Goal: Use online tool/utility: Utilize a website feature to perform a specific function

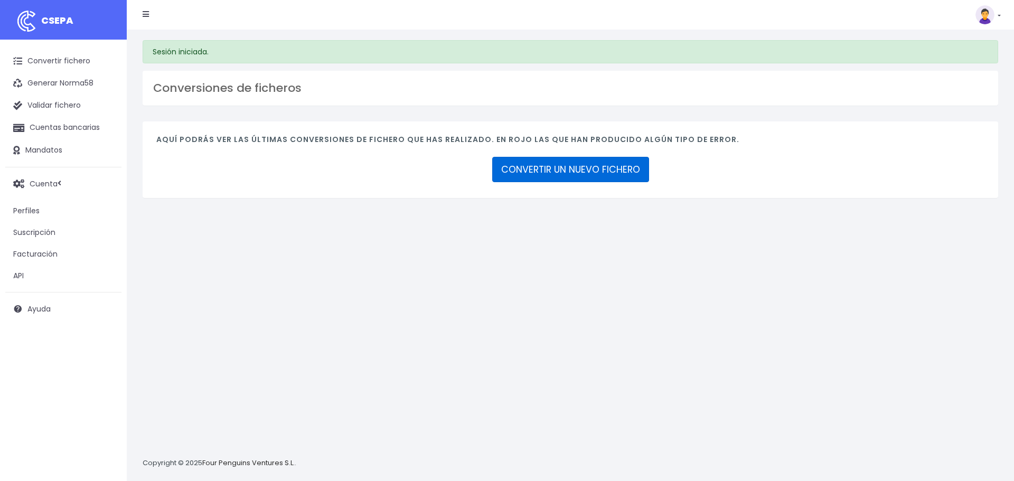
click at [523, 167] on link "CONVERTIR UN NUEVO FICHERO" at bounding box center [570, 169] width 157 height 25
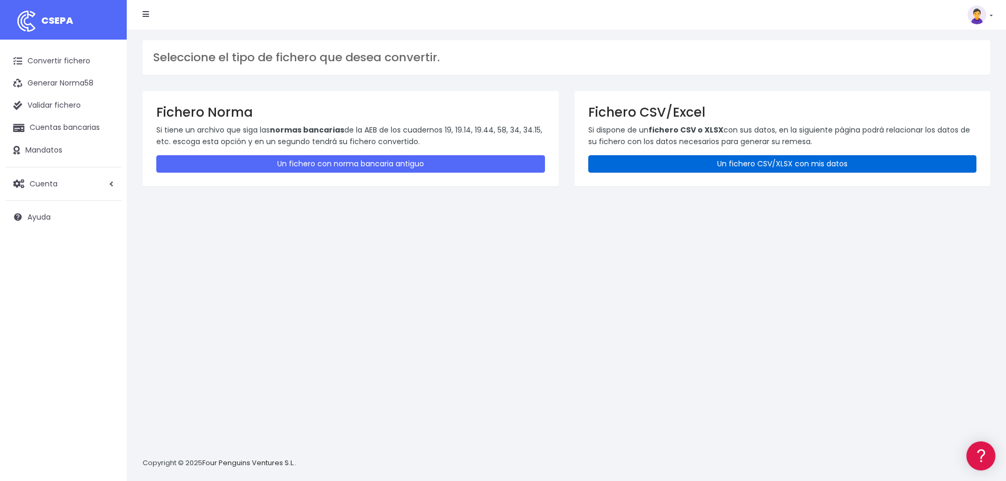
click at [727, 167] on link "Un fichero CSV/XLSX con mis datos" at bounding box center [782, 163] width 389 height 17
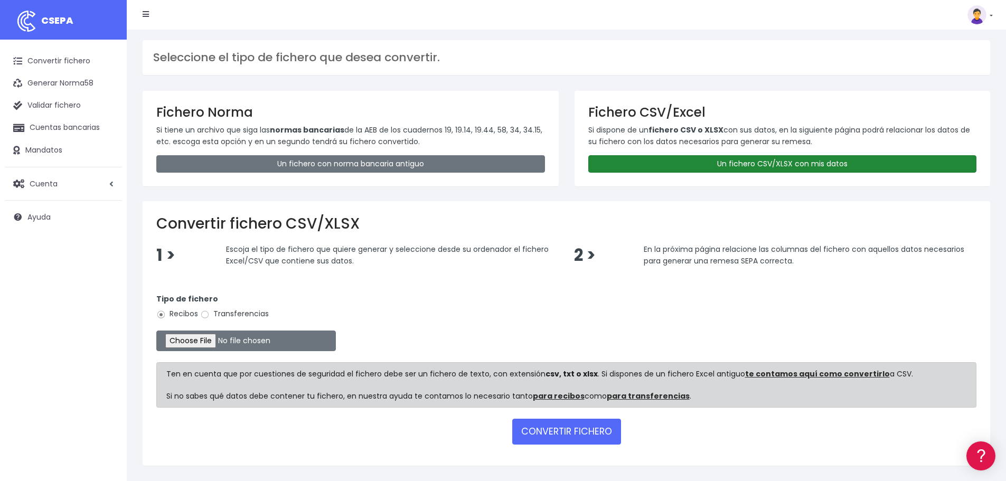
click at [817, 160] on link "Un fichero CSV/XLSX con mis datos" at bounding box center [782, 163] width 389 height 17
click at [762, 164] on link "Un fichero CSV/XLSX con mis datos" at bounding box center [782, 163] width 389 height 17
click at [643, 165] on link "Un fichero CSV/XLSX con mis datos" at bounding box center [782, 163] width 389 height 17
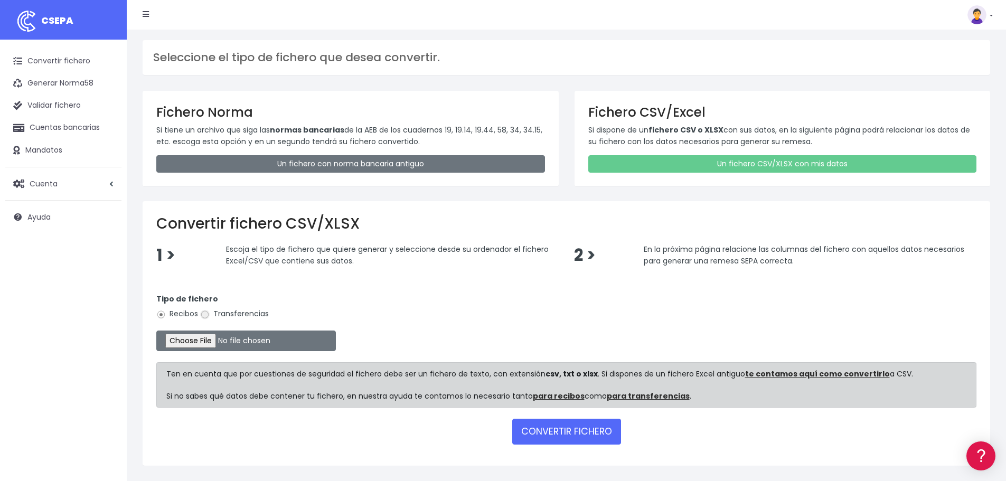
click at [206, 316] on input "Transferencias" at bounding box center [205, 315] width 10 height 10
radio input "true"
click at [205, 344] on input "file" at bounding box center [245, 340] width 179 height 21
click at [230, 335] on input "file" at bounding box center [245, 340] width 179 height 21
type input "C:\fakepath\csv.csv"
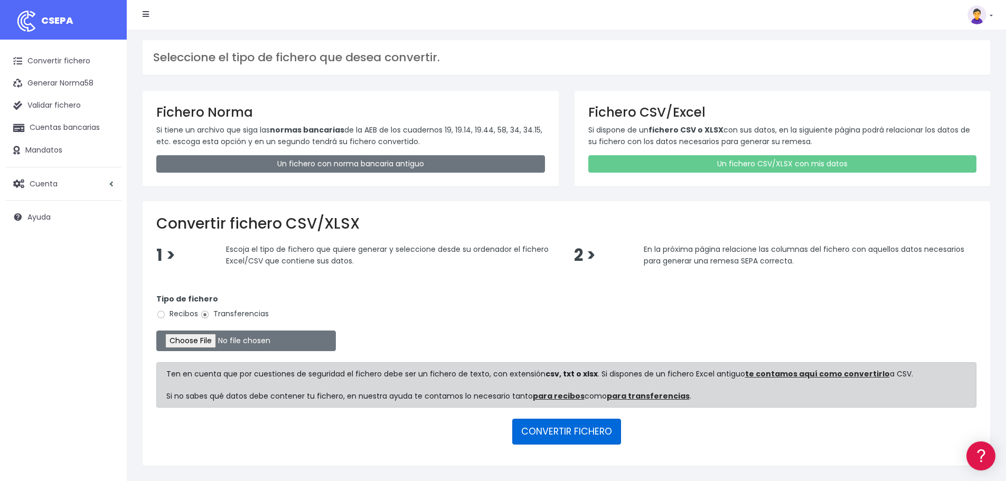
click at [575, 432] on button "CONVERTIR FICHERO" at bounding box center [566, 431] width 109 height 25
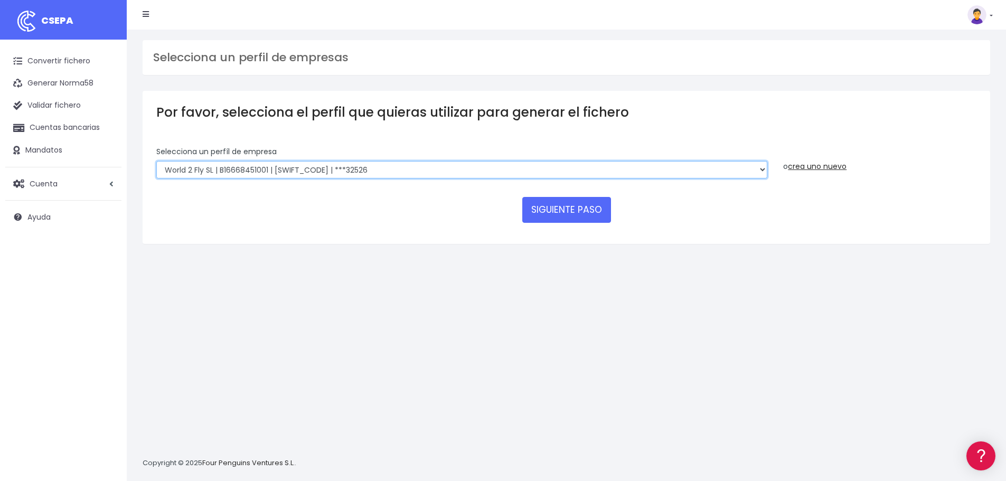
click at [418, 163] on select "WORLD2MEET,S.L.U | b62880992 | BSABESBBXXX | ***97721 World 2 Meet SLU | B62880…" at bounding box center [461, 170] width 611 height 18
click at [334, 167] on select "WORLD2MEET,S.L.U | b62880992 | BSABESBBXXX | ***97721 World 2 Meet SLU | B62880…" at bounding box center [461, 170] width 611 height 18
select select "2893"
click at [156, 161] on select "WORLD2MEET,S.L.U | b62880992 | BSABESBBXXX | ***97721 World 2 Meet SLU | B62880…" at bounding box center [461, 170] width 611 height 18
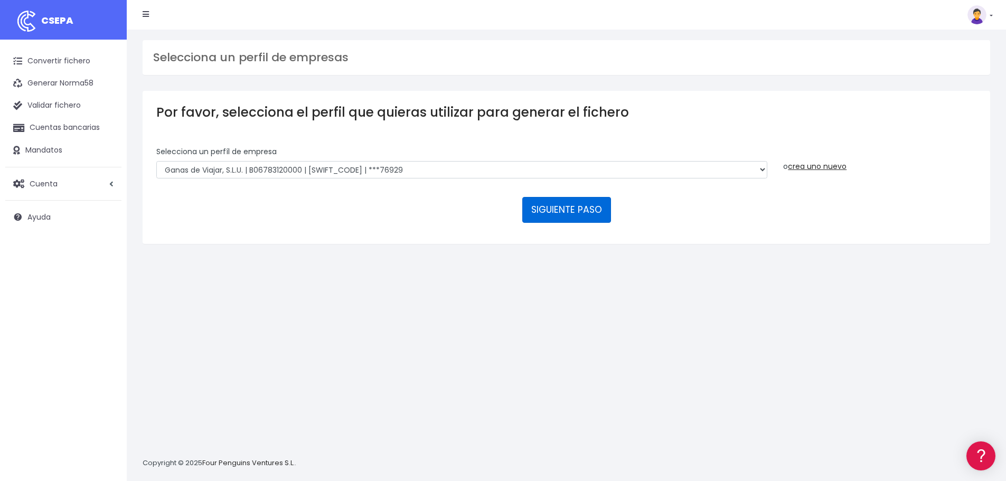
click at [526, 206] on button "SIGUIENTE PASO" at bounding box center [566, 209] width 89 height 25
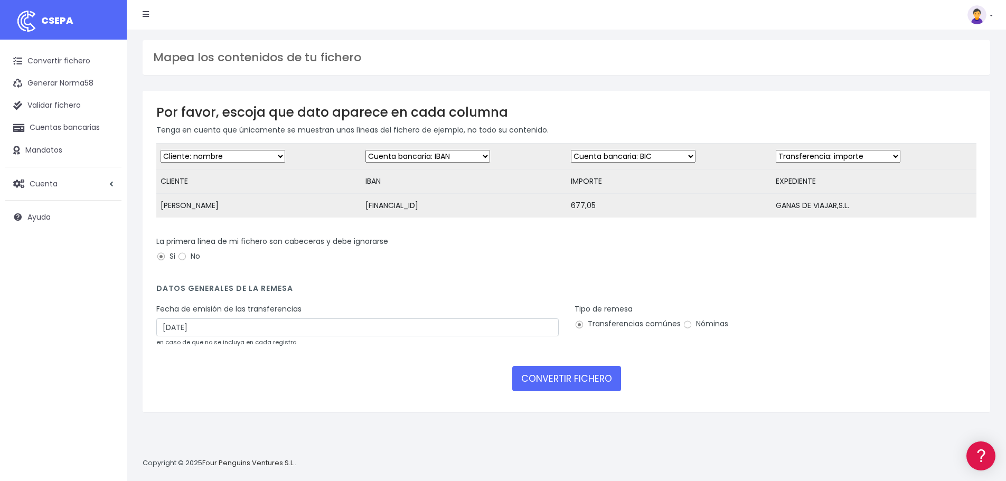
click at [621, 157] on select "Desechar campo Cliente: nombre Cliente: DNI Cliente: Email Cliente: referencia …" at bounding box center [633, 156] width 125 height 13
select select "amount"
click at [571, 150] on select "Desechar campo Cliente: nombre Cliente: DNI Cliente: Email Cliente: referencia …" at bounding box center [633, 156] width 125 height 13
click at [807, 155] on select "Desechar campo Cliente: nombre Cliente: DNI Cliente: Email Cliente: referencia …" at bounding box center [837, 156] width 125 height 13
select select "description"
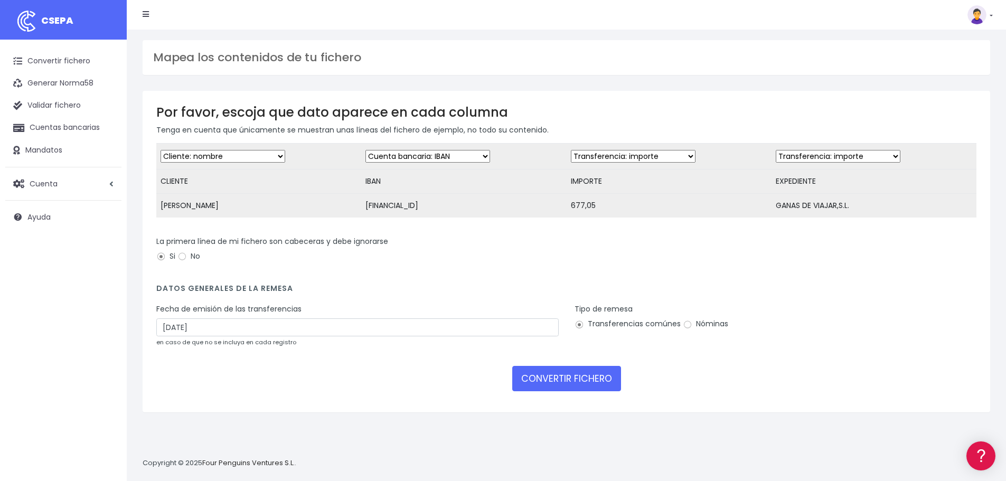
click at [775, 150] on select "Desechar campo Cliente: nombre Cliente: DNI Cliente: Email Cliente: referencia …" at bounding box center [837, 156] width 125 height 13
drag, startPoint x: 496, startPoint y: 275, endPoint x: 472, endPoint y: 366, distance: 94.2
click at [496, 273] on div "La primera línea de mi fichero son cabeceras y debe ignorarse Si No" at bounding box center [566, 254] width 836 height 37
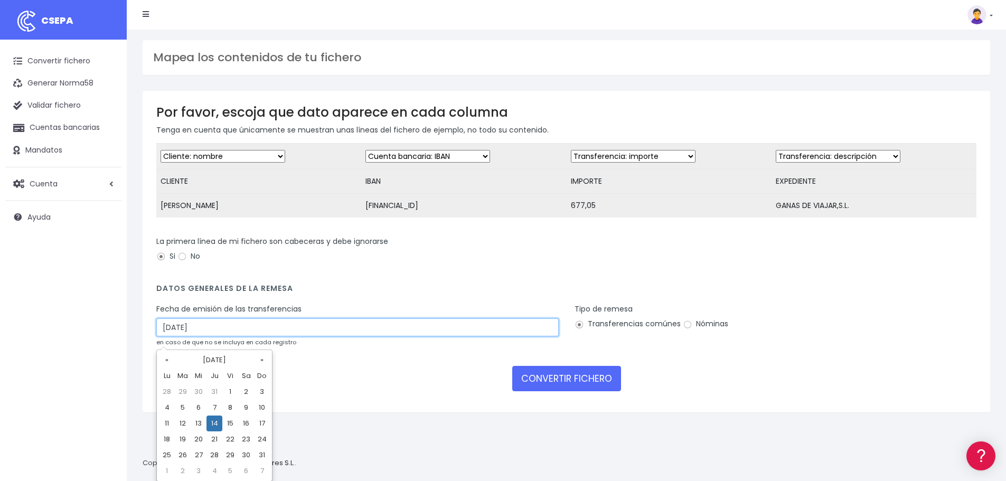
drag, startPoint x: 525, startPoint y: 332, endPoint x: 97, endPoint y: 344, distance: 428.3
click at [97, 344] on div "CSEPA Convertir fichero Generar Norma58 Validar fichero Cuentas bancarias Manda…" at bounding box center [503, 240] width 1006 height 481
click at [183, 422] on td "12" at bounding box center [183, 423] width 16 height 16
type input "12/08/2025"
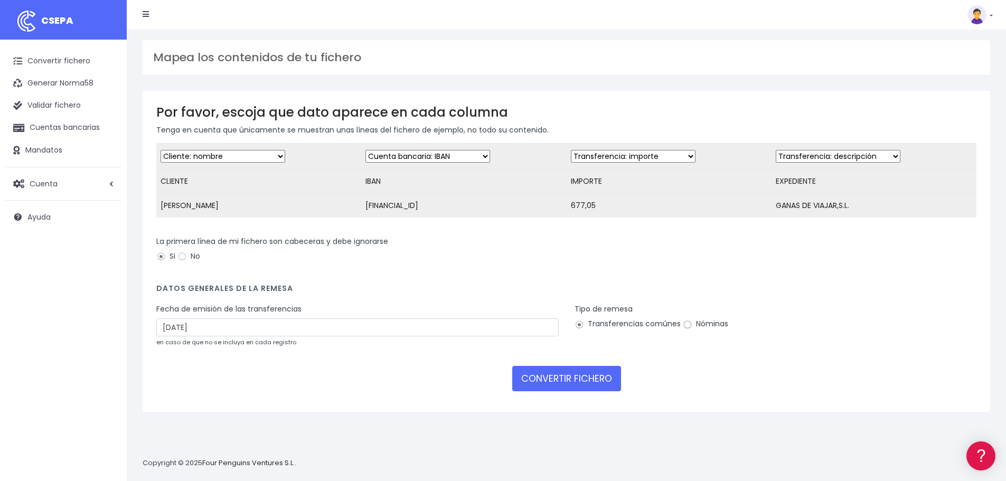
click at [684, 329] on input "Nóminas" at bounding box center [688, 325] width 10 height 10
radio input "true"
click at [573, 389] on button "CONVERTIR FICHERO" at bounding box center [566, 378] width 109 height 25
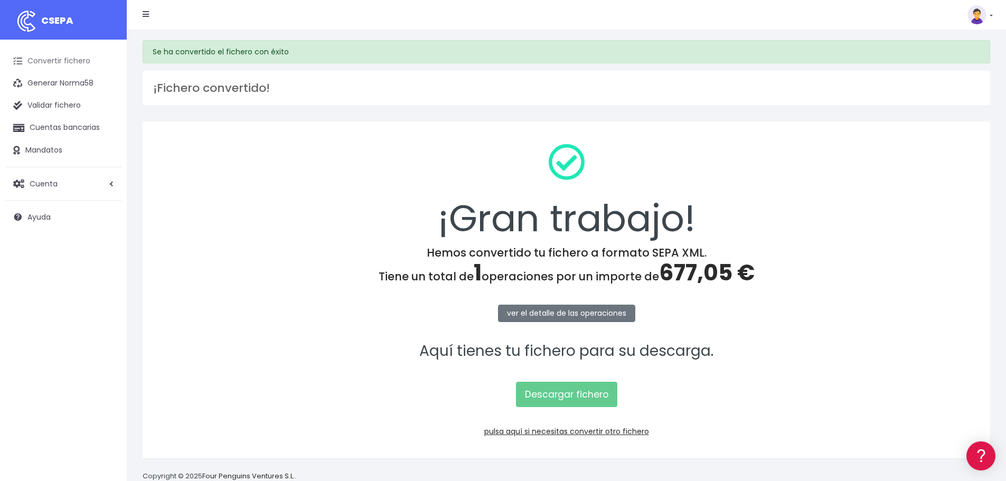
click at [58, 62] on link "Convertir fichero" at bounding box center [63, 61] width 116 height 22
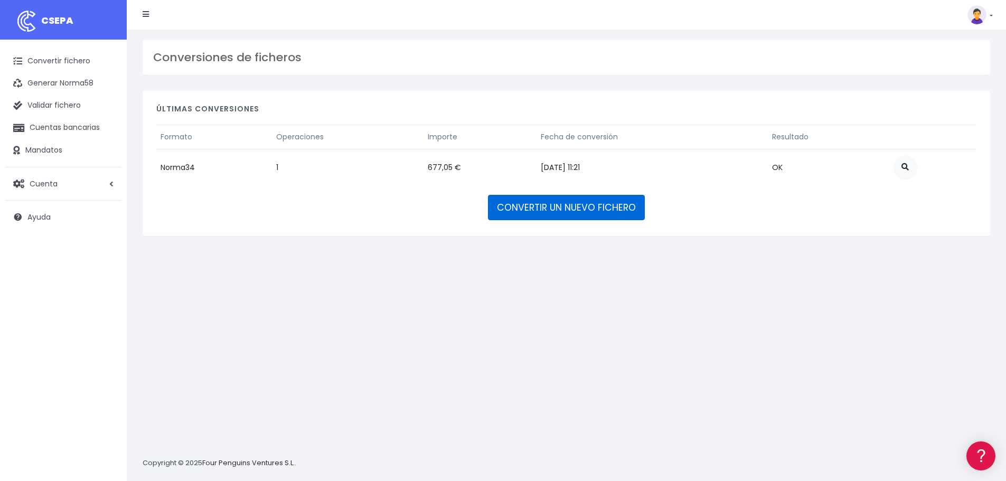
click at [591, 212] on link "CONVERTIR UN NUEVO FICHERO" at bounding box center [566, 207] width 157 height 25
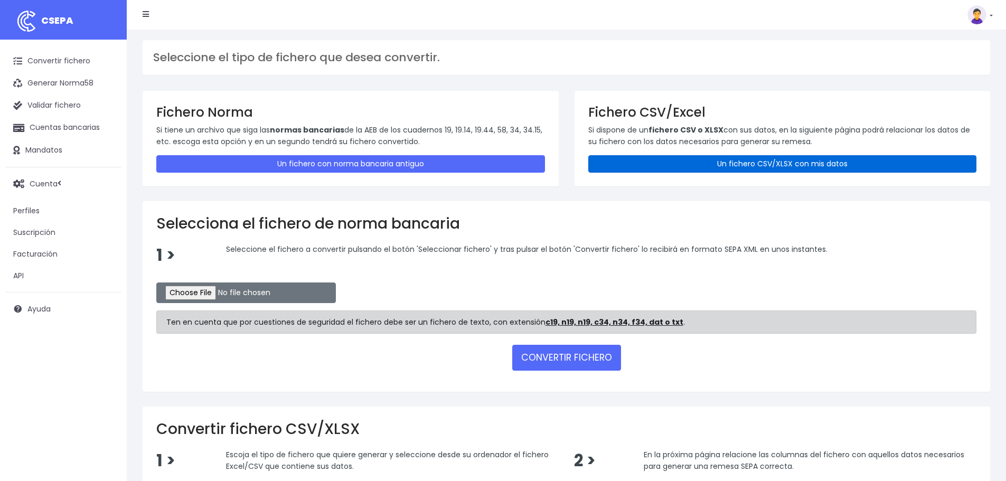
click at [690, 165] on link "Un fichero CSV/XLSX con mis datos" at bounding box center [782, 163] width 389 height 17
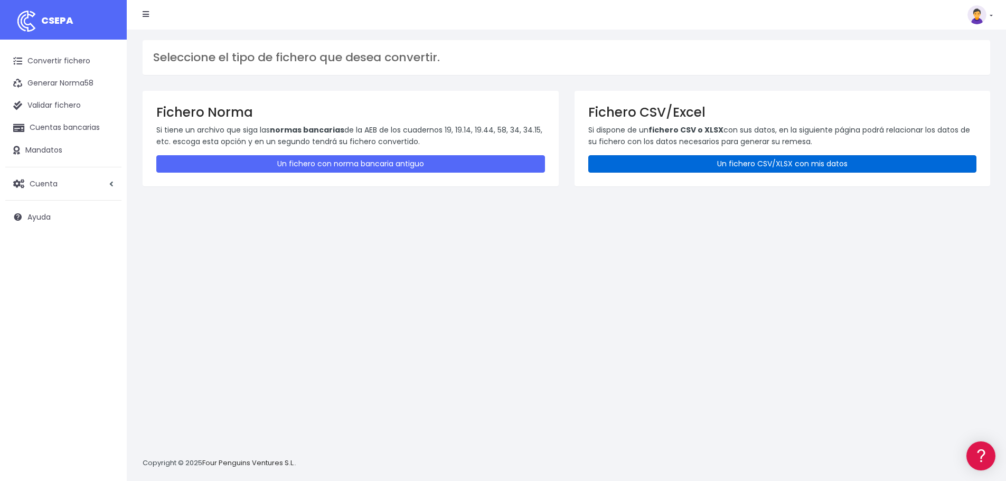
click at [747, 169] on link "Un fichero CSV/XLSX con mis datos" at bounding box center [782, 163] width 389 height 17
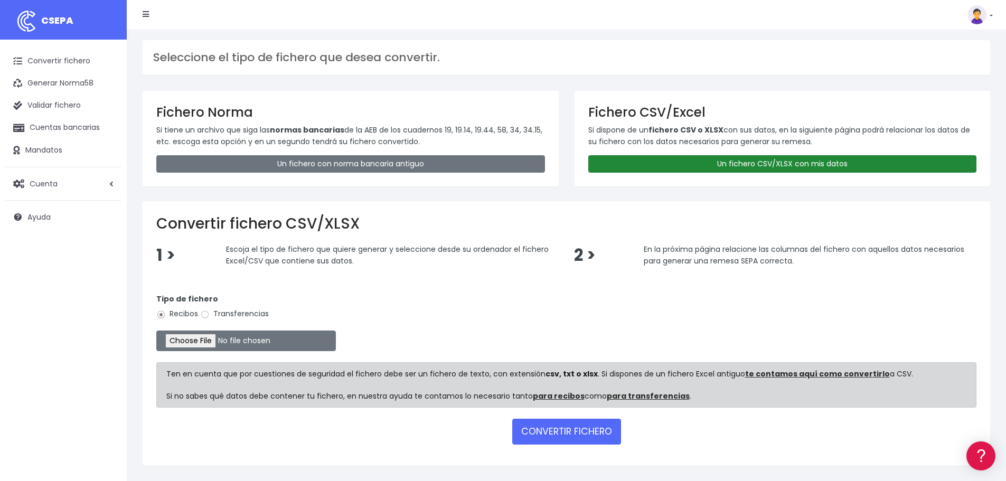
scroll to position [31, 0]
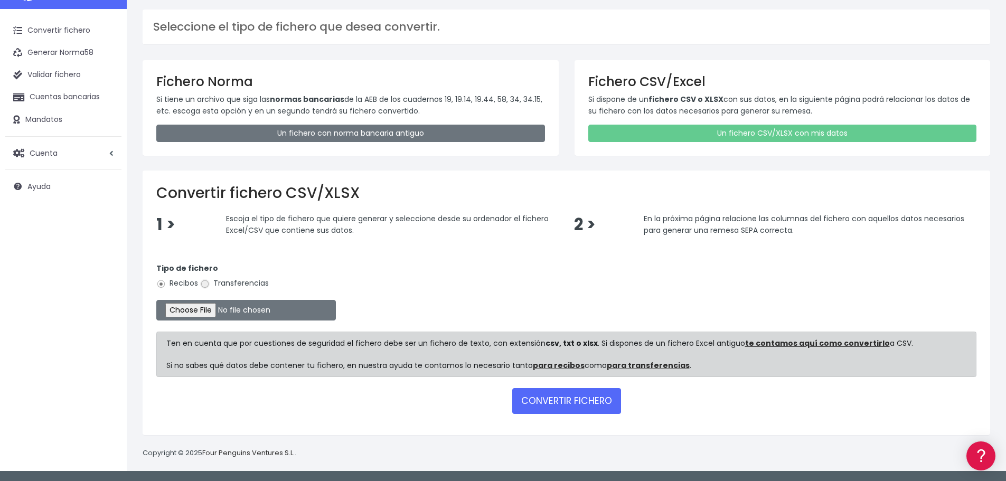
click at [206, 283] on input "Transferencias" at bounding box center [205, 284] width 10 height 10
radio input "true"
click at [203, 308] on input "file" at bounding box center [245, 310] width 179 height 21
type input "C:\fakepath\csv mari angeles hernandez.csv"
click at [563, 406] on button "CONVERTIR FICHERO" at bounding box center [566, 400] width 109 height 25
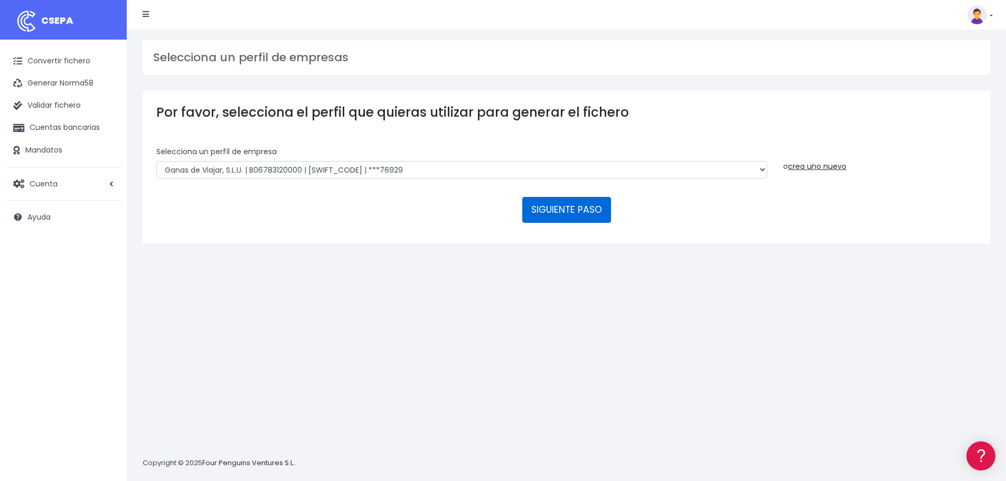
click at [562, 214] on button "SIGUIENTE PASO" at bounding box center [566, 209] width 89 height 25
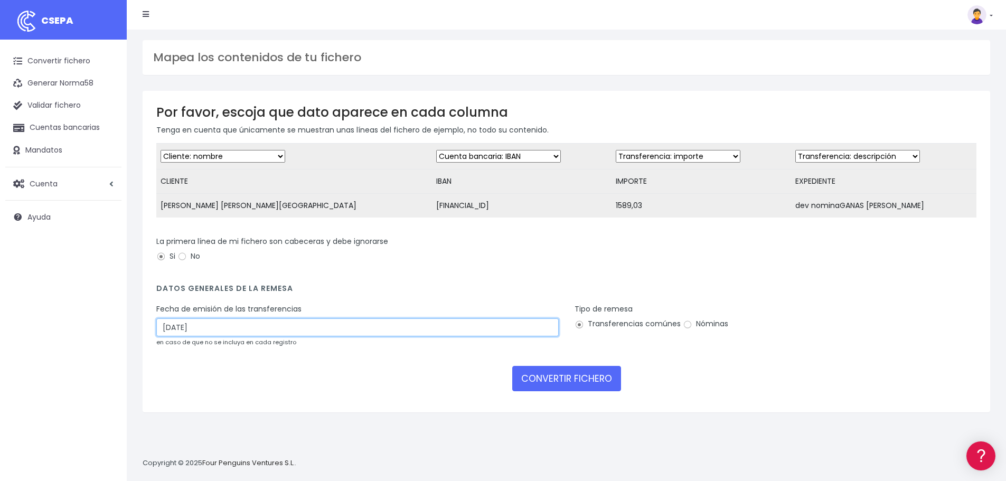
click at [214, 335] on input "14/08/2025" at bounding box center [357, 327] width 402 height 18
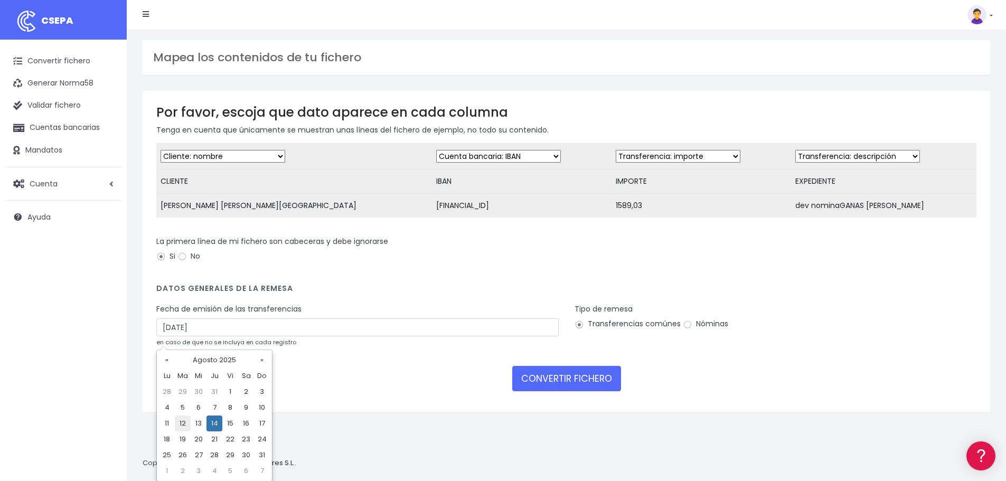
click at [183, 421] on td "12" at bounding box center [183, 423] width 16 height 16
type input "12/08/2025"
click at [687, 329] on input "Nóminas" at bounding box center [688, 325] width 10 height 10
radio input "true"
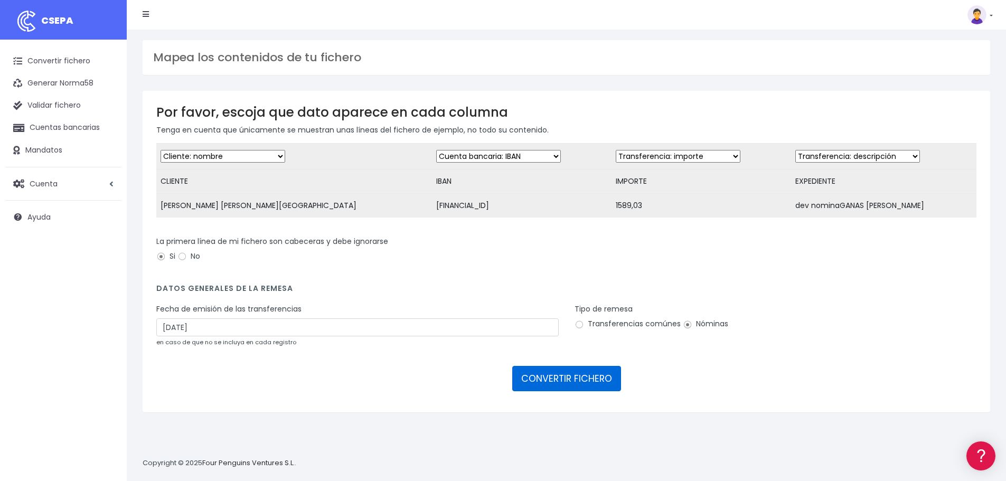
click at [565, 389] on button "CONVERTIR FICHERO" at bounding box center [566, 378] width 109 height 25
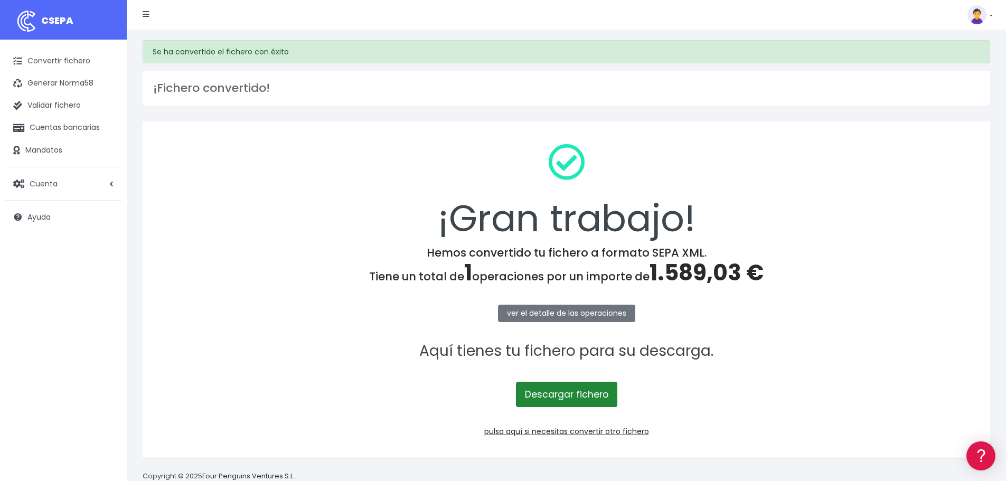
click at [566, 393] on link "Descargar fichero" at bounding box center [566, 394] width 101 height 25
click at [879, 220] on div "¡Gran trabajo!" at bounding box center [566, 190] width 820 height 111
